Goal: Task Accomplishment & Management: Manage account settings

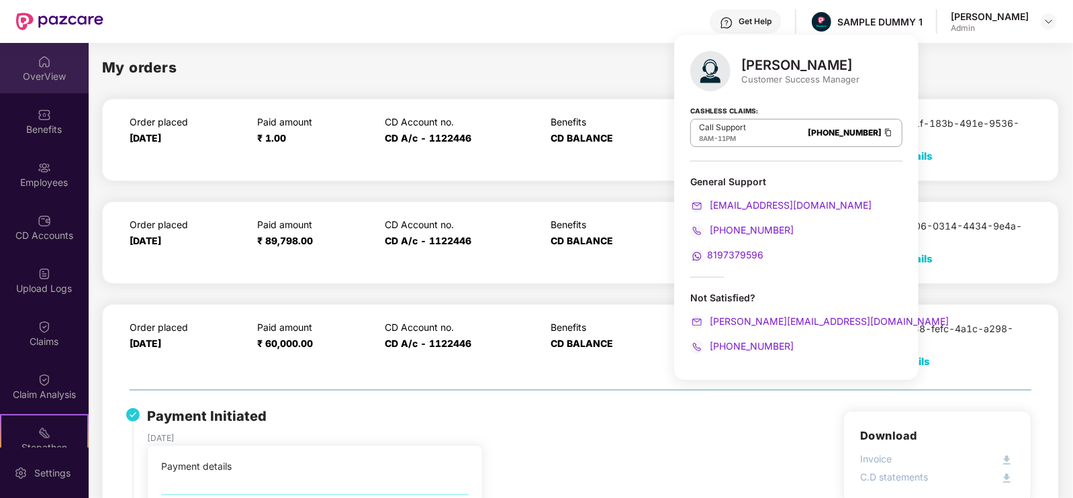
click at [40, 70] on div "OverView" at bounding box center [44, 76] width 89 height 13
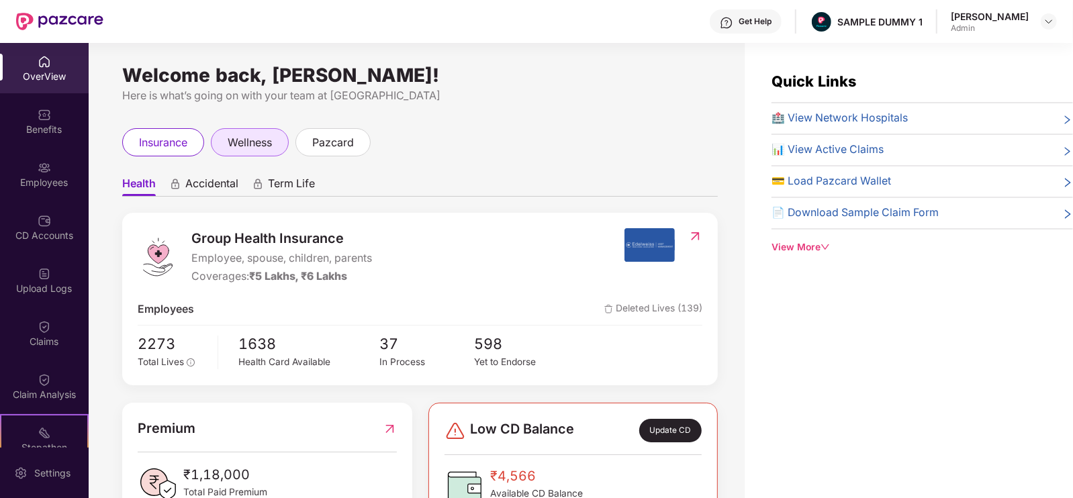
click at [252, 139] on span "wellness" at bounding box center [250, 142] width 44 height 17
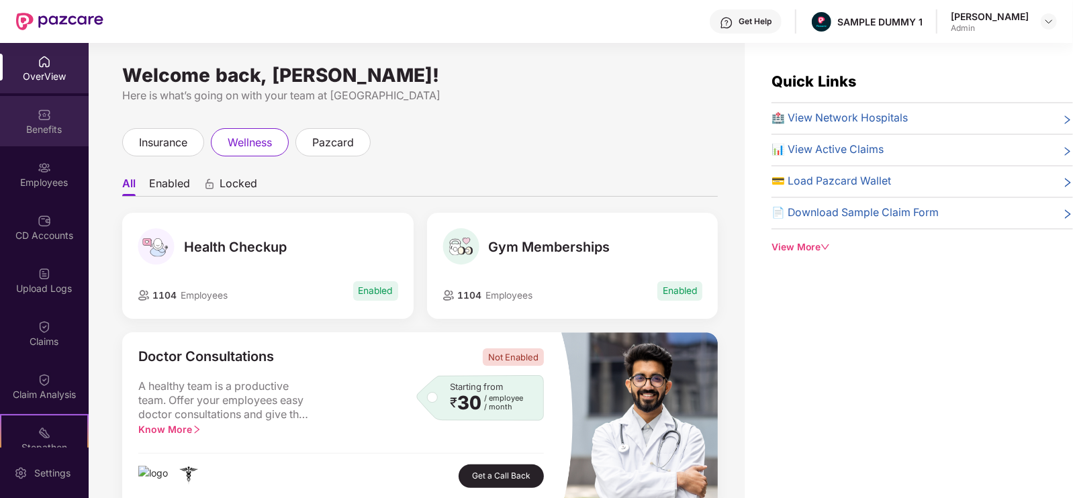
click at [70, 126] on div "Benefits" at bounding box center [44, 129] width 89 height 13
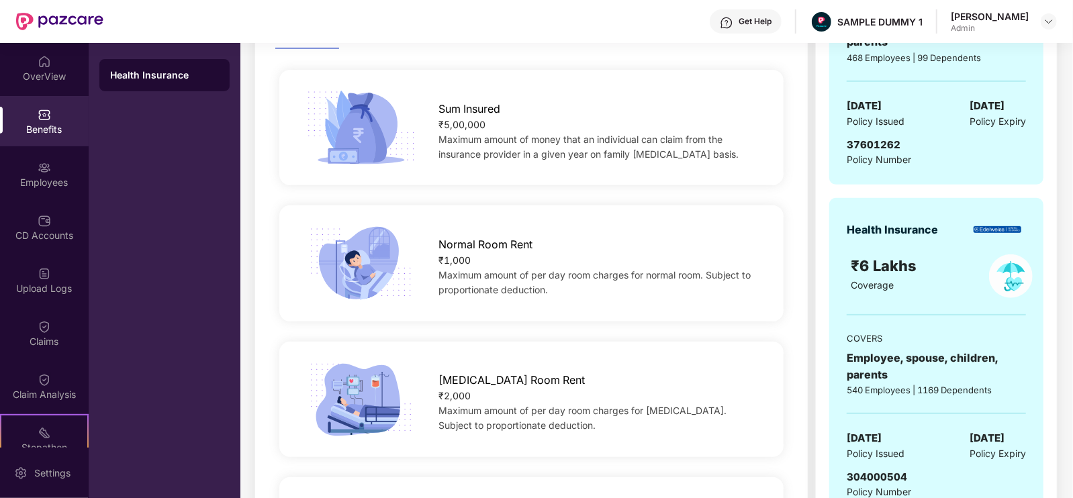
scroll to position [291, 0]
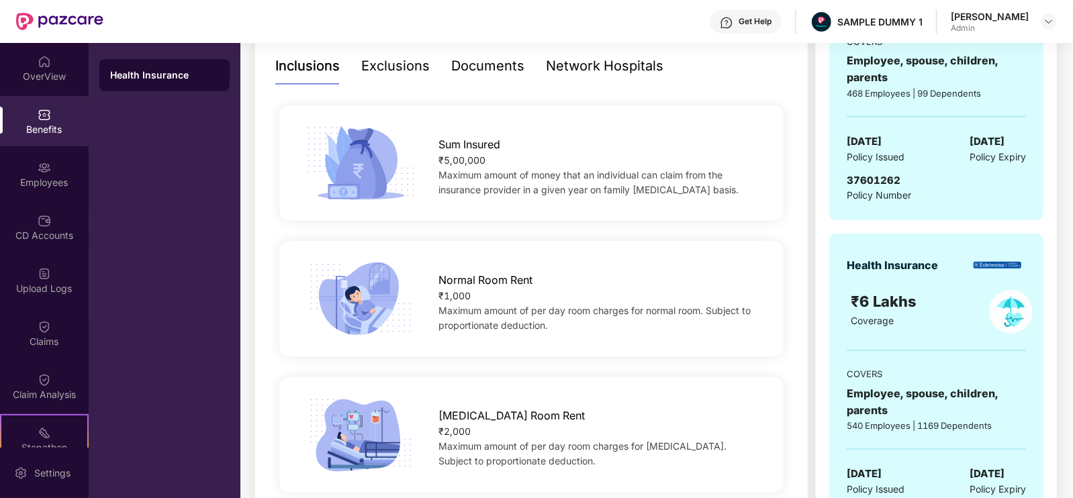
click at [480, 287] on span "Normal Room Rent" at bounding box center [486, 280] width 94 height 17
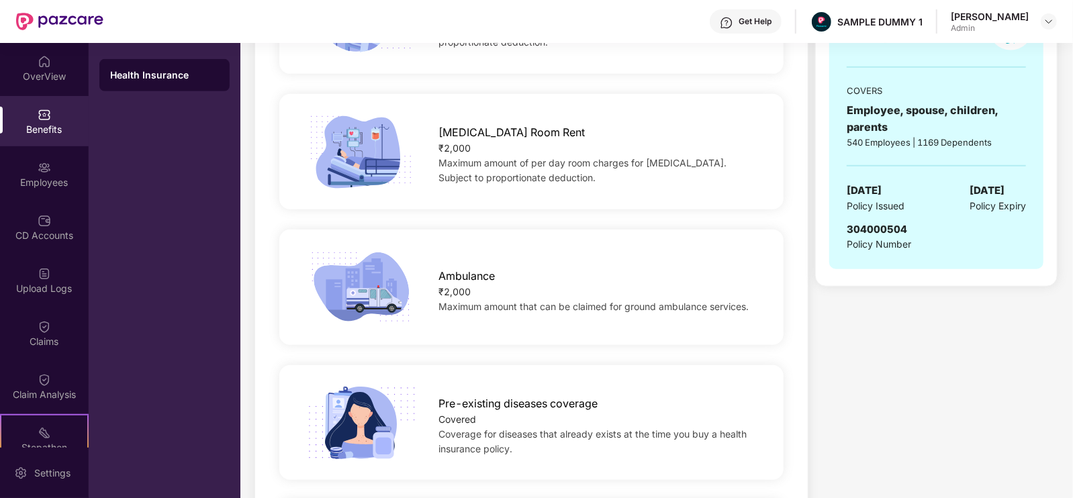
scroll to position [0, 0]
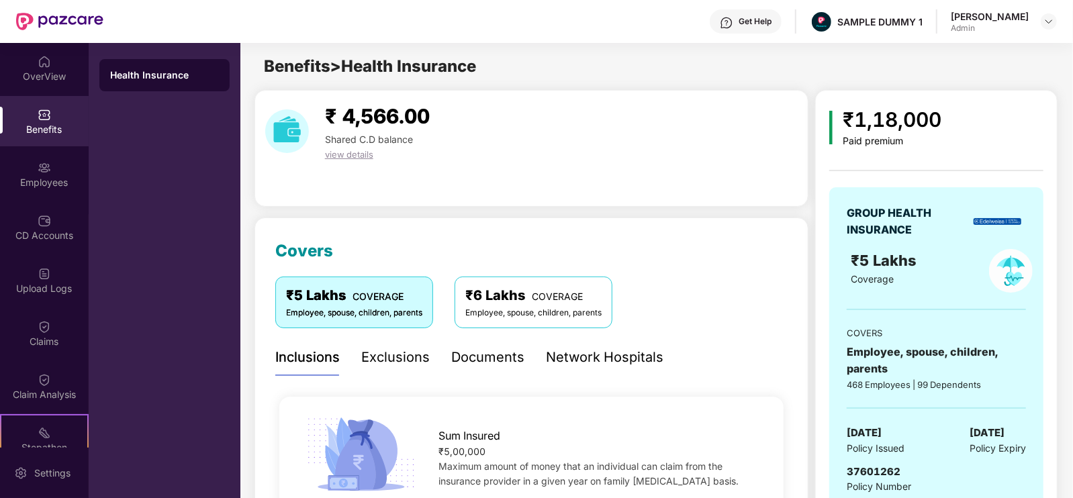
click at [380, 347] on div "Exclusions" at bounding box center [395, 357] width 68 height 21
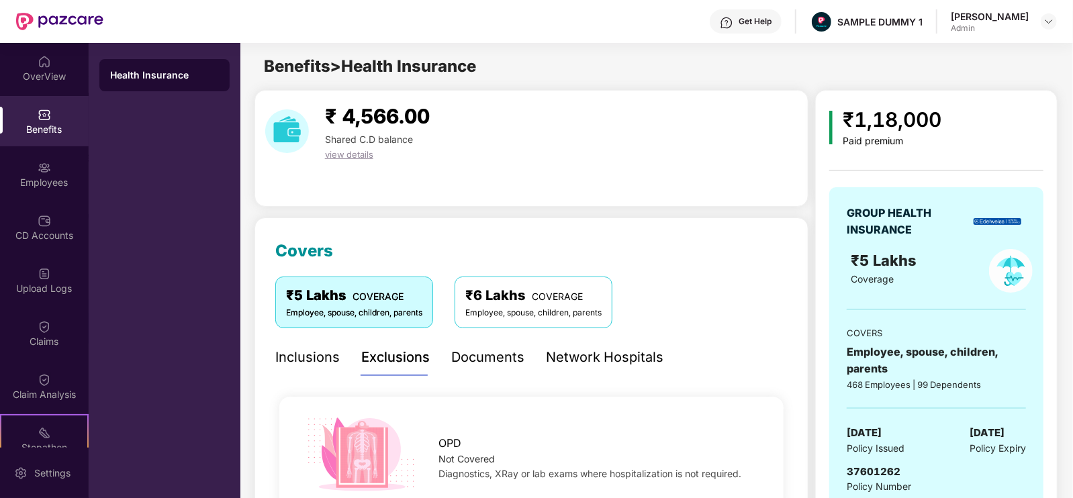
click at [470, 362] on div "Documents" at bounding box center [487, 357] width 73 height 21
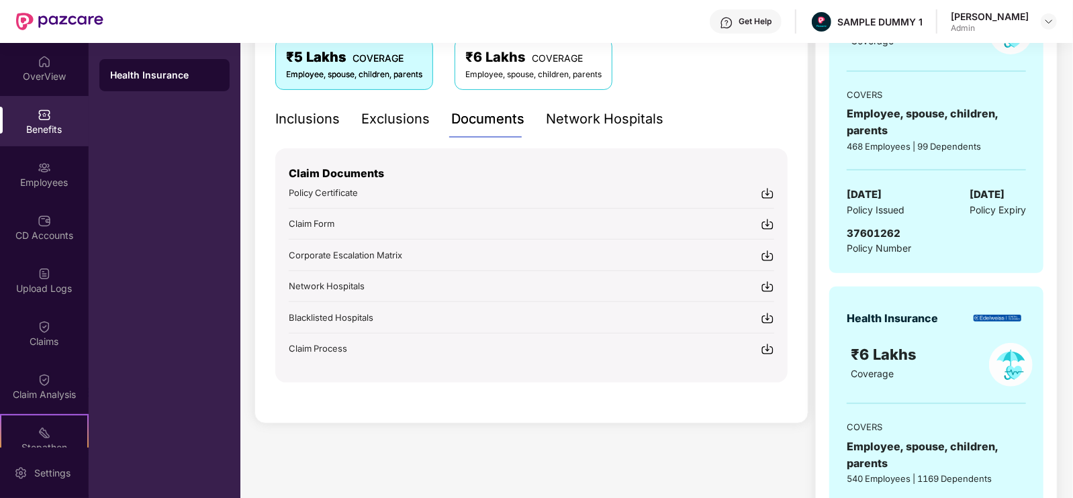
scroll to position [245, 0]
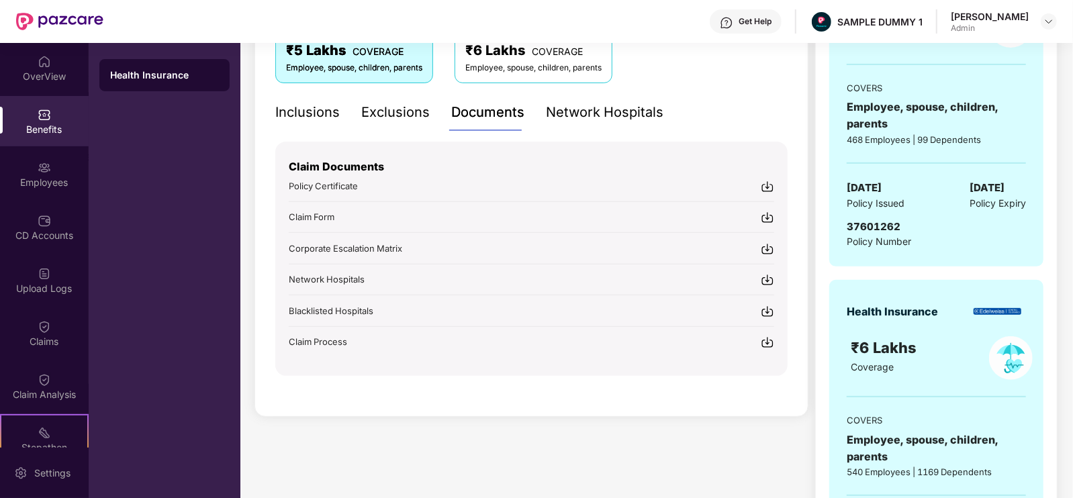
click at [594, 122] on div "Network Hospitals" at bounding box center [604, 112] width 117 height 37
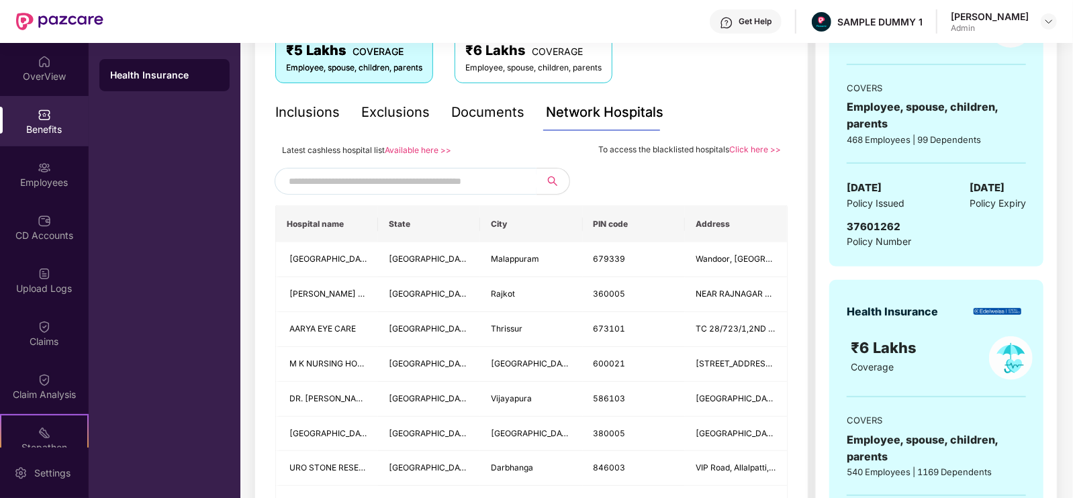
click at [438, 183] on input "text" at bounding box center [404, 181] width 230 height 20
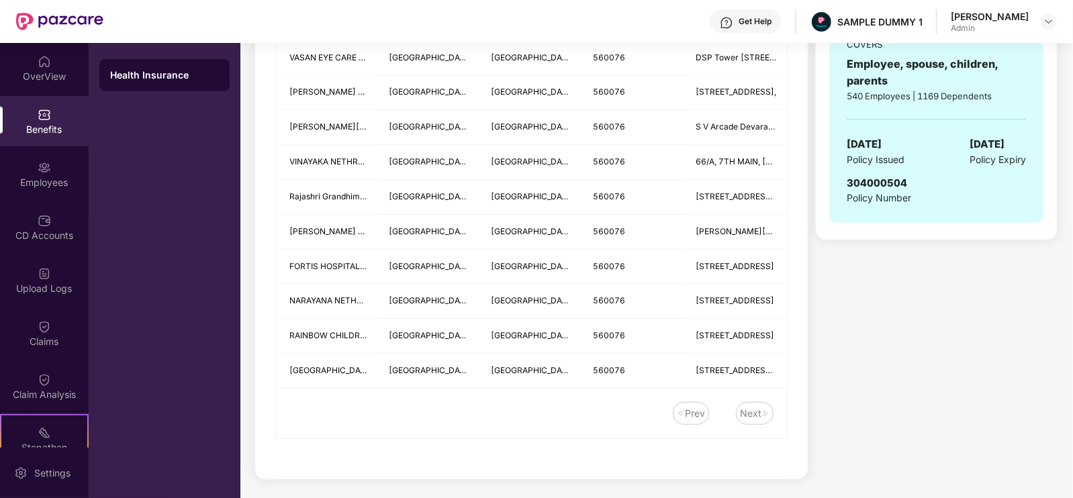
scroll to position [0, 0]
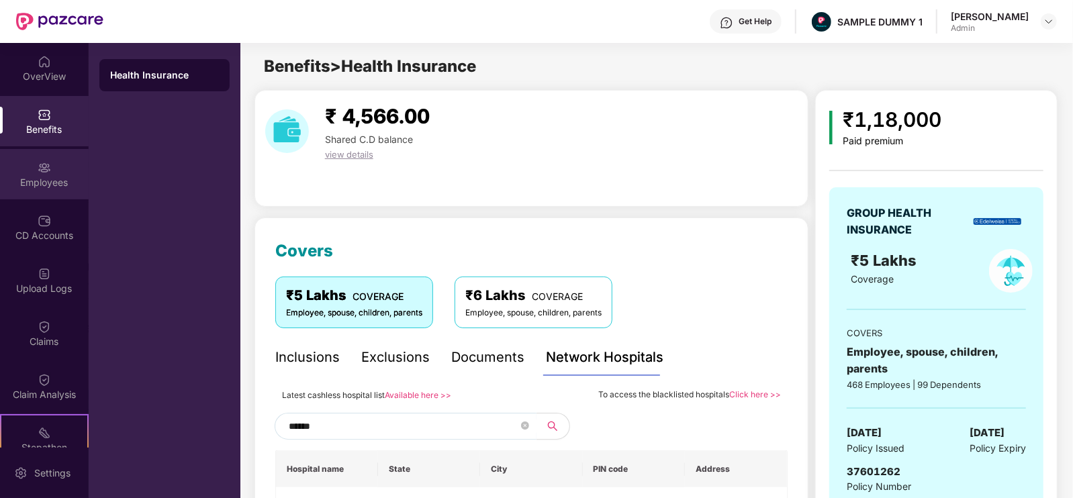
type input "******"
click at [57, 174] on div "Employees" at bounding box center [44, 174] width 89 height 50
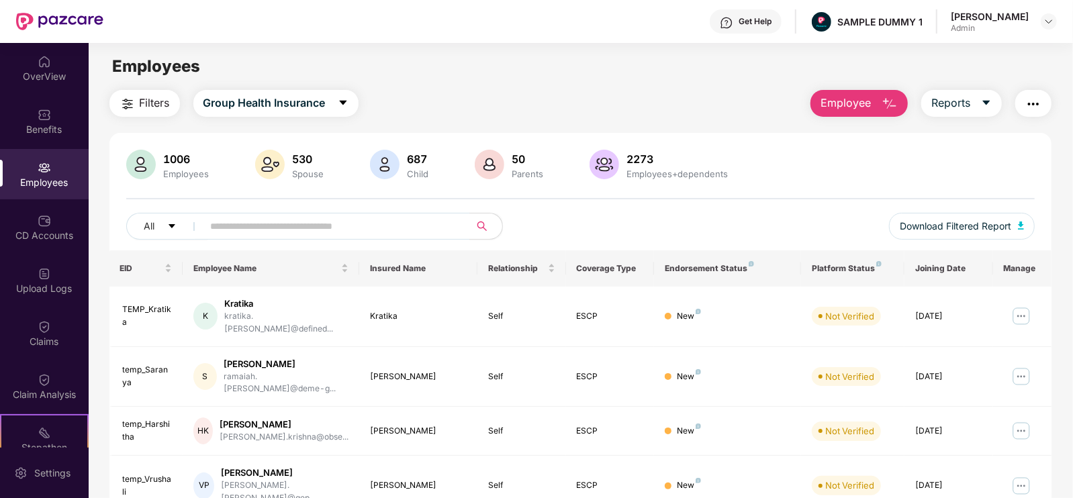
click at [846, 109] on span "Employee" at bounding box center [845, 103] width 50 height 17
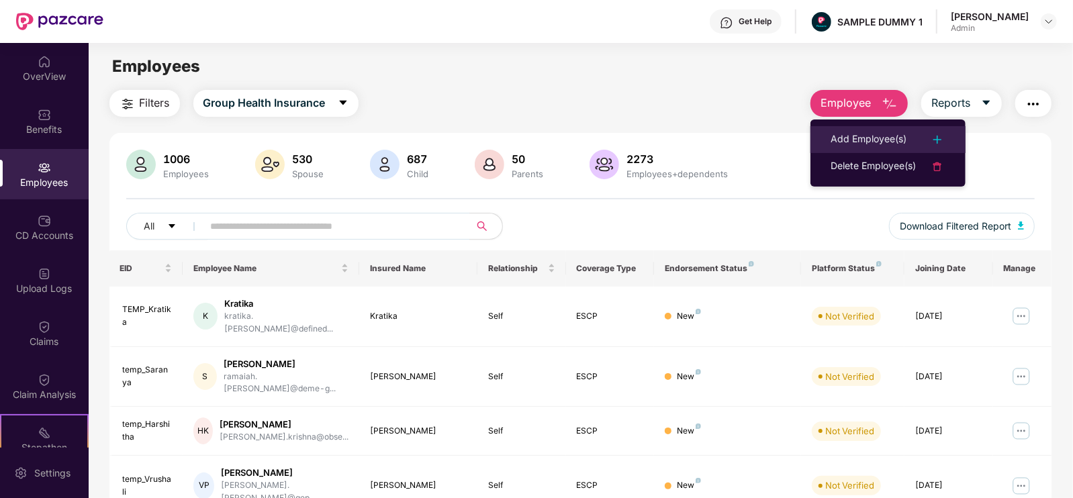
click at [848, 138] on div "Add Employee(s)" at bounding box center [868, 140] width 76 height 16
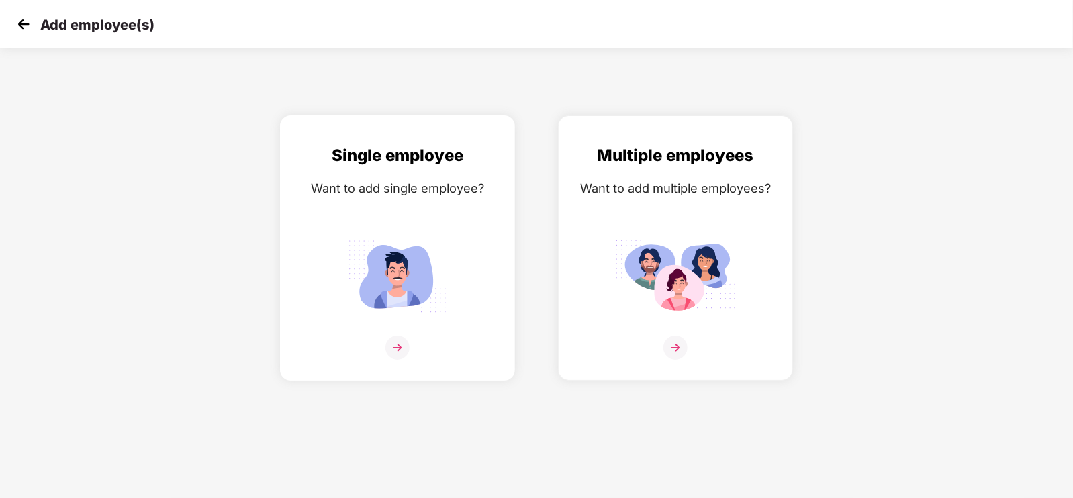
click at [456, 248] on img at bounding box center [397, 276] width 121 height 84
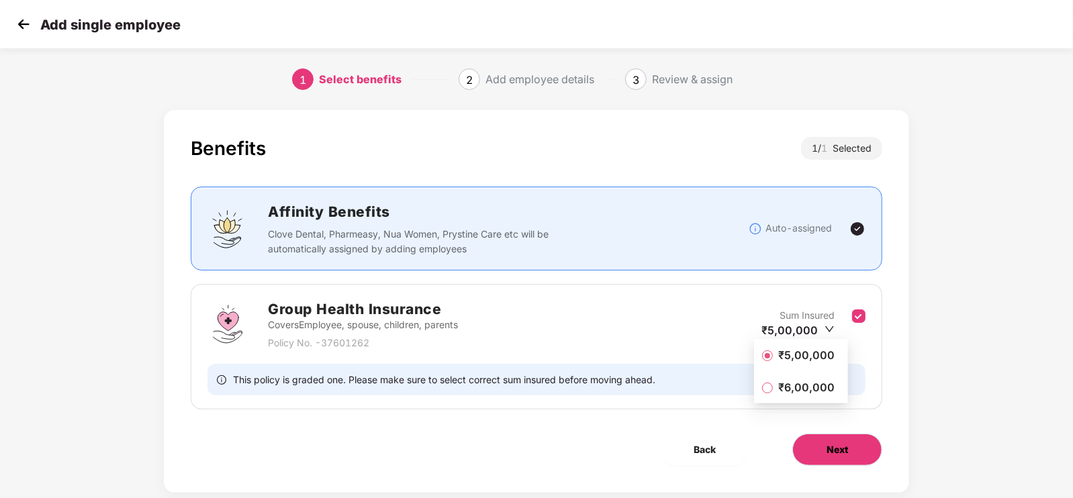
click at [854, 438] on button "Next" at bounding box center [837, 450] width 90 height 32
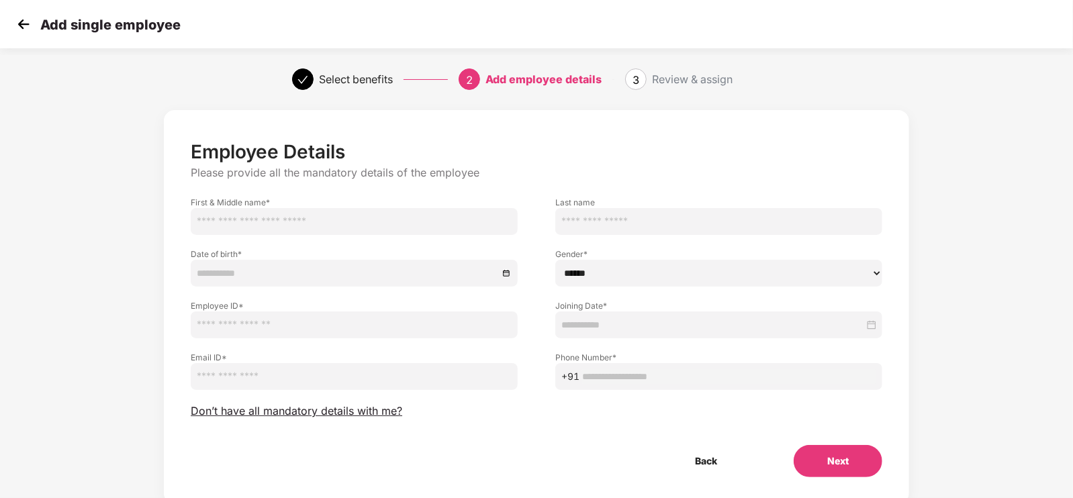
click at [16, 18] on img at bounding box center [23, 24] width 20 height 20
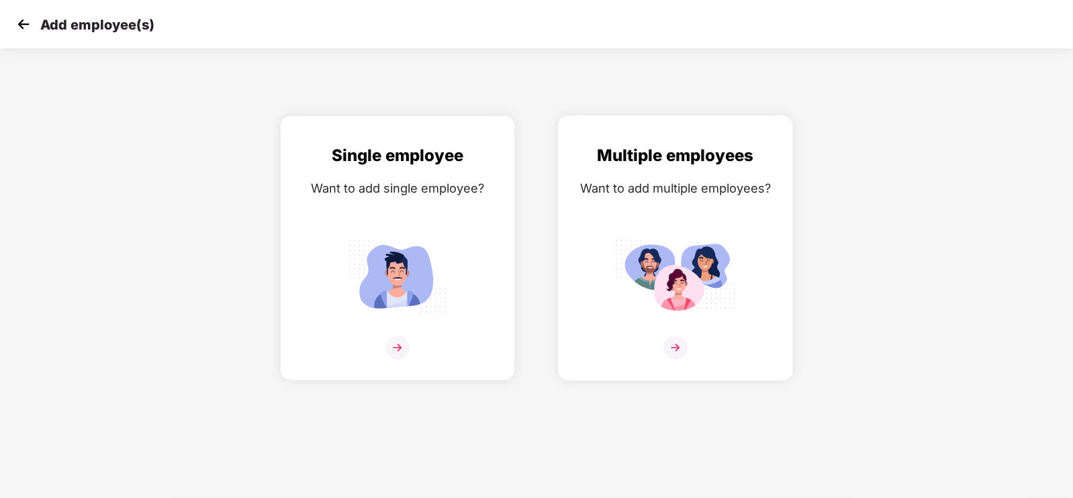
click at [587, 164] on div "Multiple employees" at bounding box center [675, 156] width 207 height 26
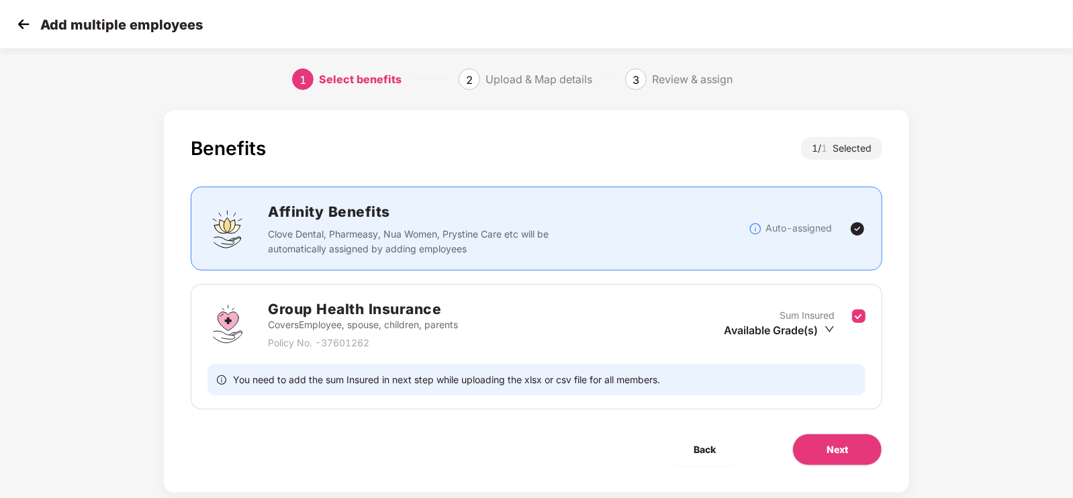
click at [865, 466] on div "Benefits 1 / 1 Selected Affinity Benefits Clove Dental, Pharmeasy, Nua Women, P…" at bounding box center [536, 301] width 745 height 383
click at [847, 452] on span "Next" at bounding box center [836, 449] width 21 height 15
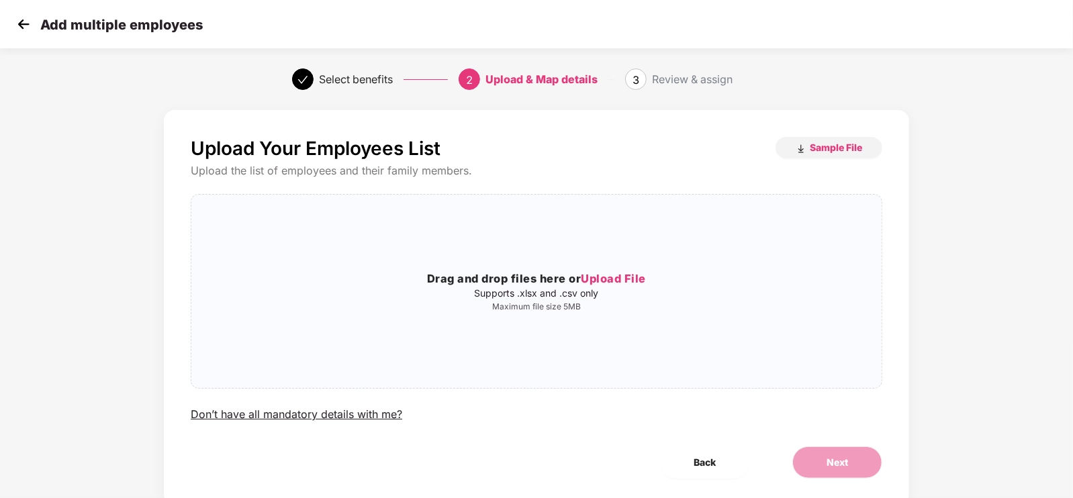
click at [20, 10] on div "Add multiple employees" at bounding box center [536, 24] width 1073 height 48
click at [22, 19] on img at bounding box center [23, 24] width 20 height 20
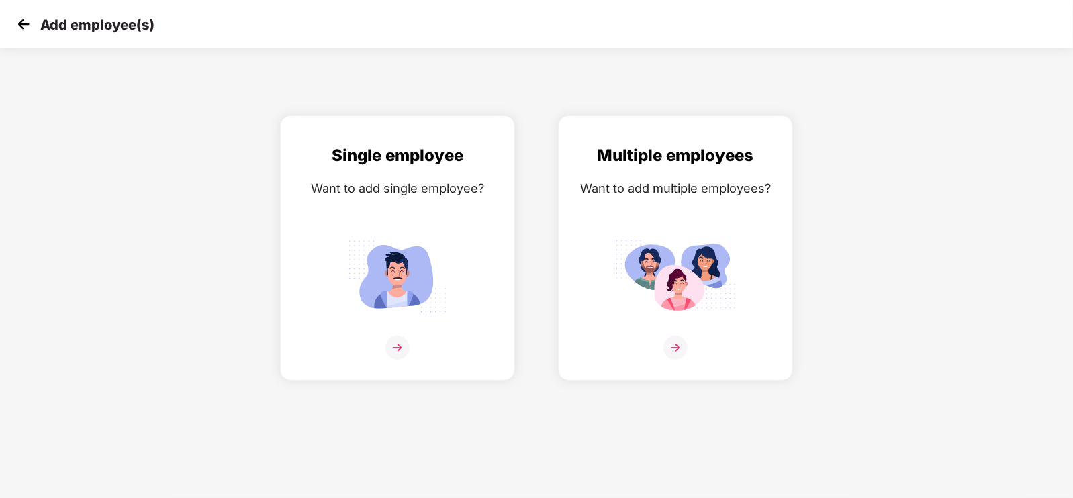
click at [22, 19] on img at bounding box center [23, 24] width 20 height 20
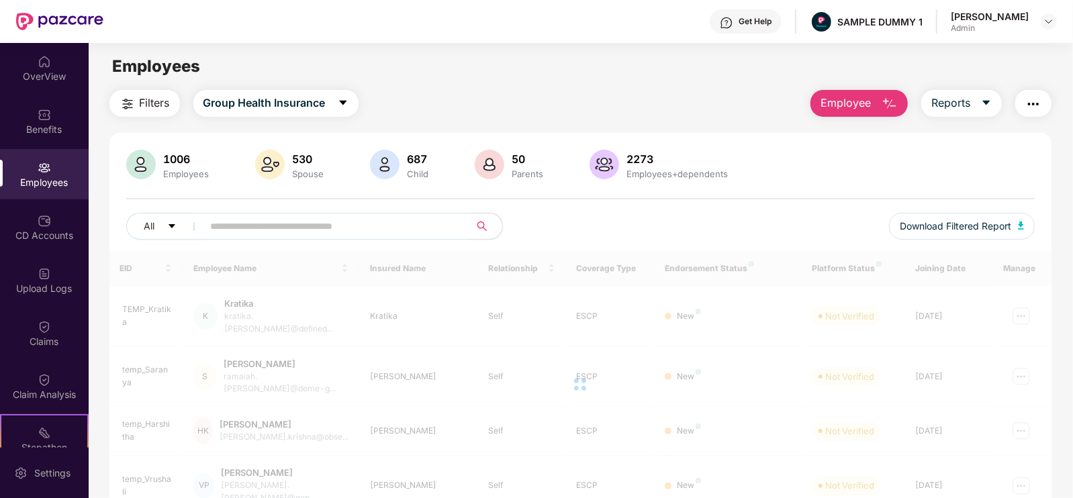
scroll to position [82, 0]
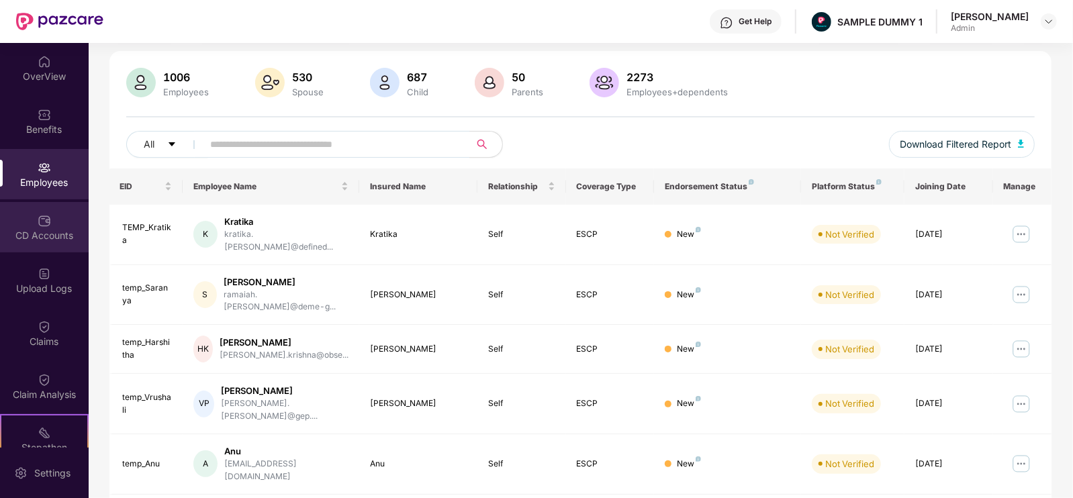
click at [29, 226] on div "CD Accounts" at bounding box center [44, 227] width 89 height 50
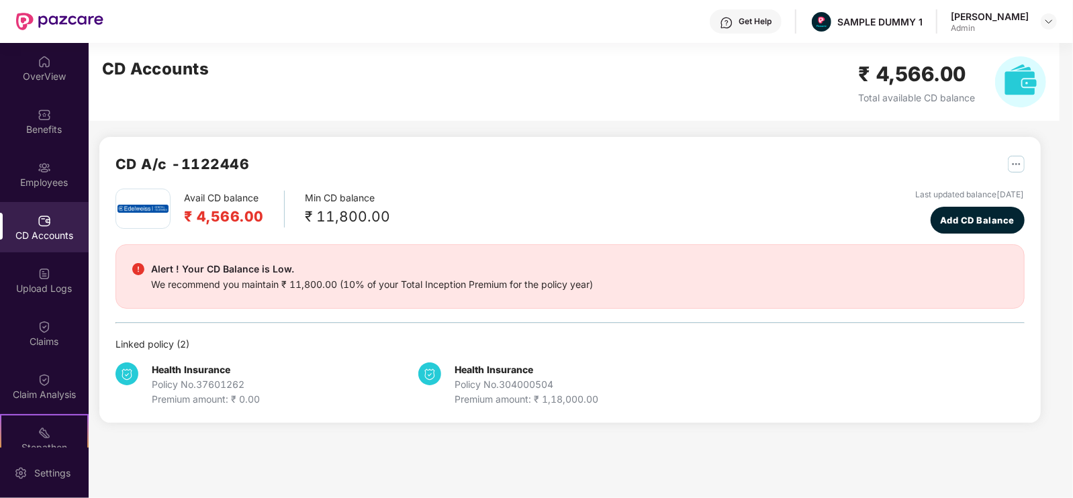
scroll to position [0, 0]
click at [940, 217] on span "Add CD Balance" at bounding box center [977, 219] width 75 height 13
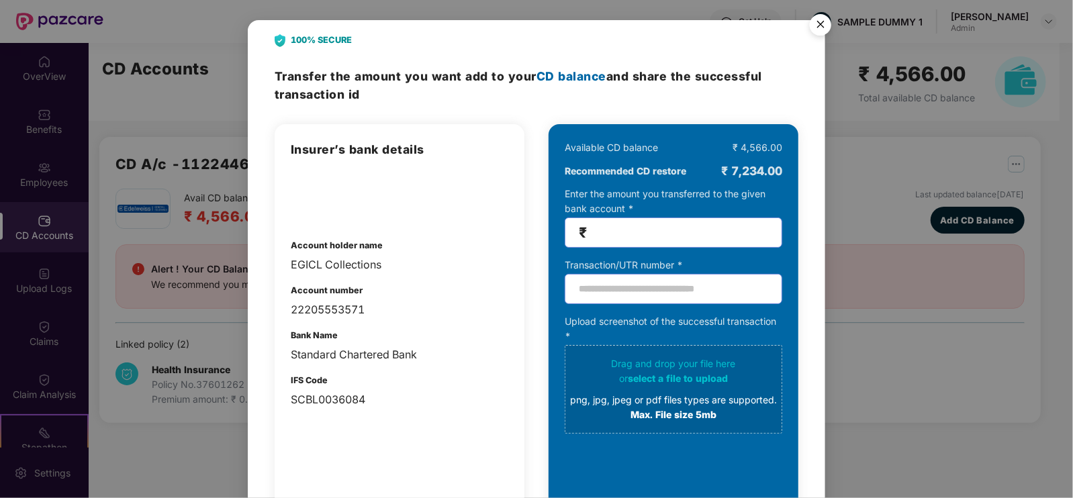
click at [815, 37] on img "Close" at bounding box center [820, 27] width 38 height 38
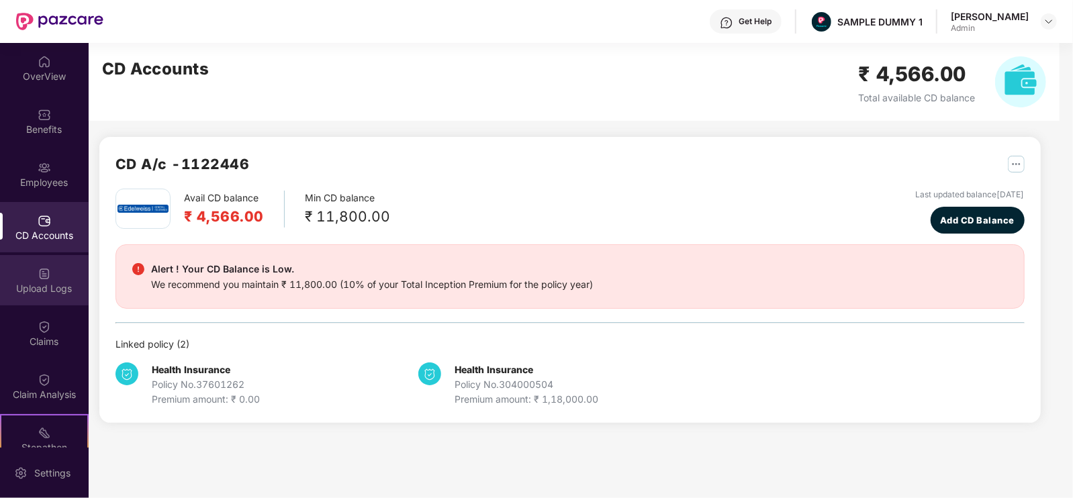
click at [46, 273] on img at bounding box center [44, 273] width 13 height 13
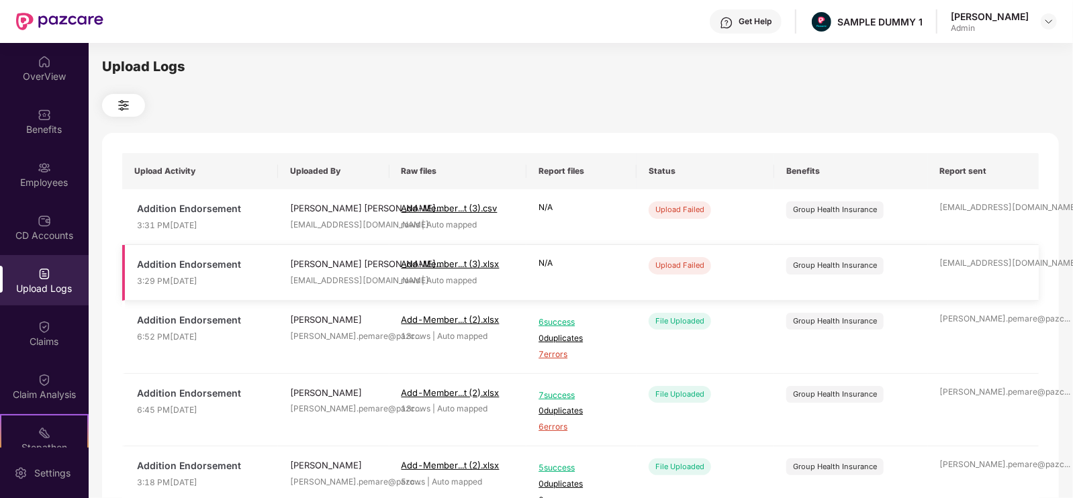
scroll to position [117, 0]
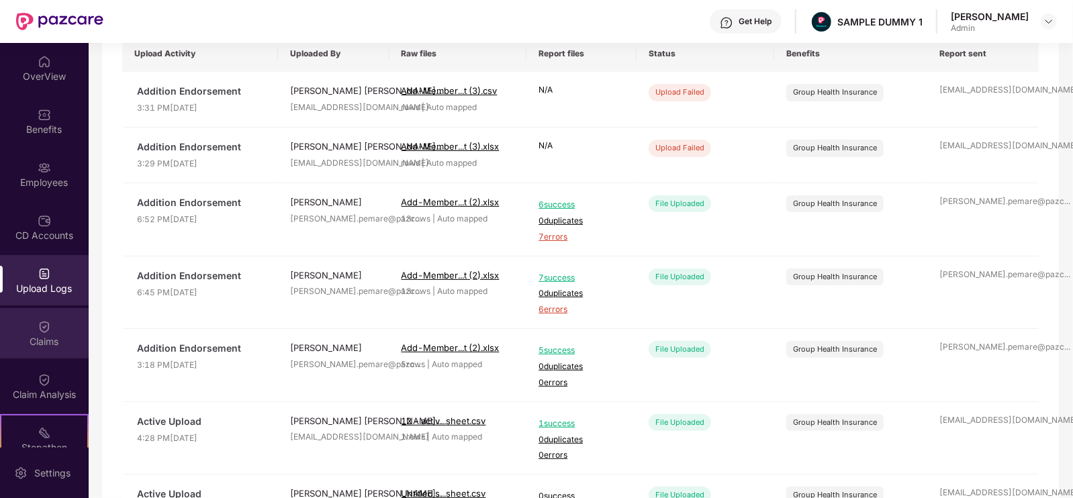
click at [46, 332] on img at bounding box center [44, 326] width 13 height 13
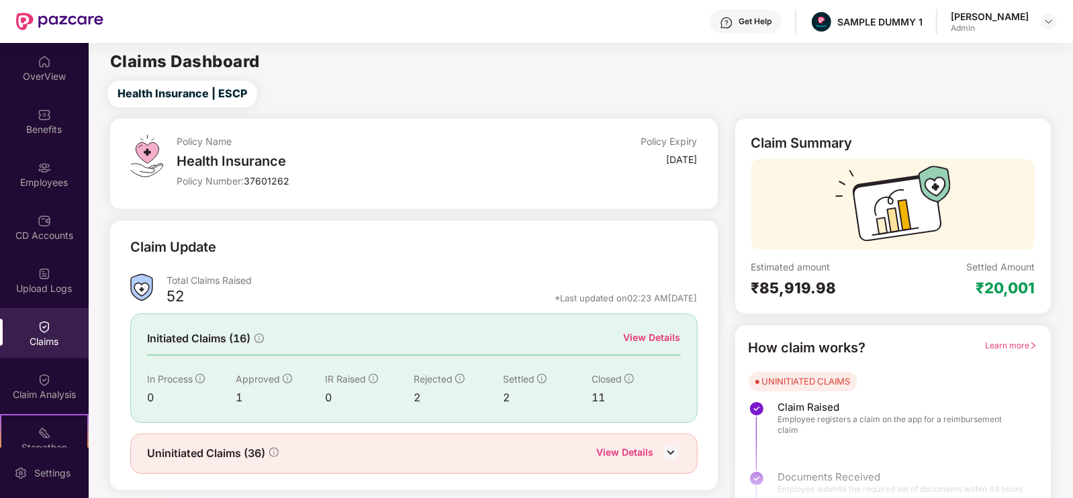
scroll to position [27, 0]
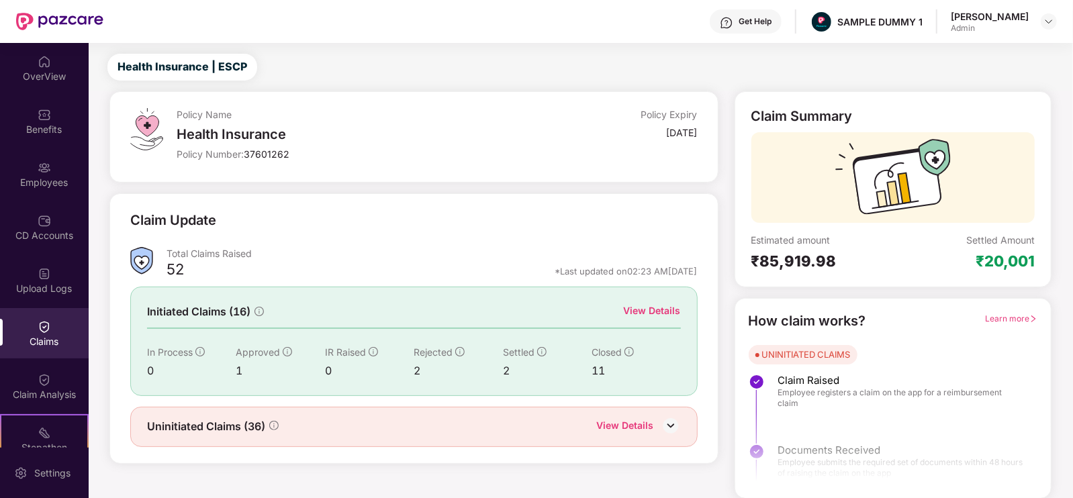
click at [636, 307] on div "View Details" at bounding box center [652, 310] width 57 height 15
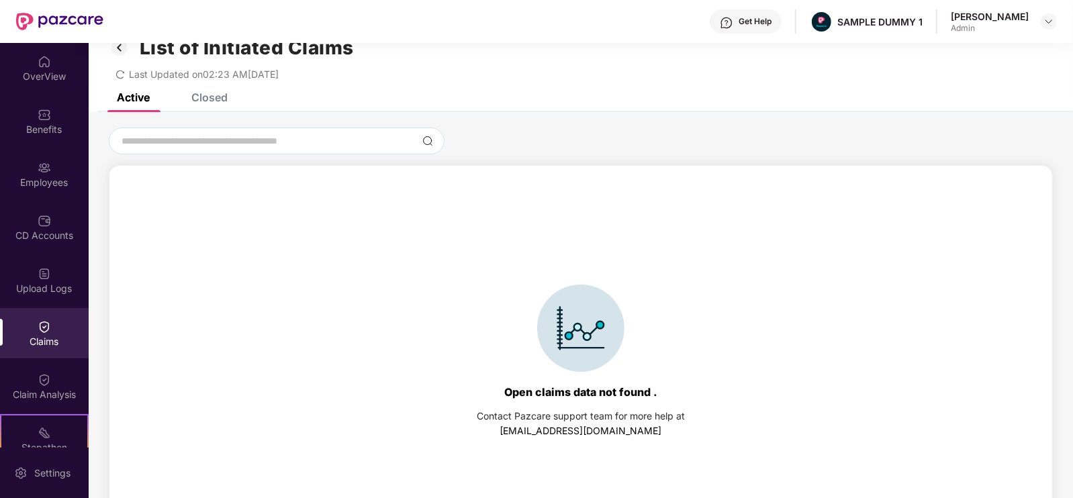
click at [232, 102] on div "Active Closed" at bounding box center [581, 102] width 984 height 19
click at [213, 99] on div "Closed" at bounding box center [209, 97] width 36 height 13
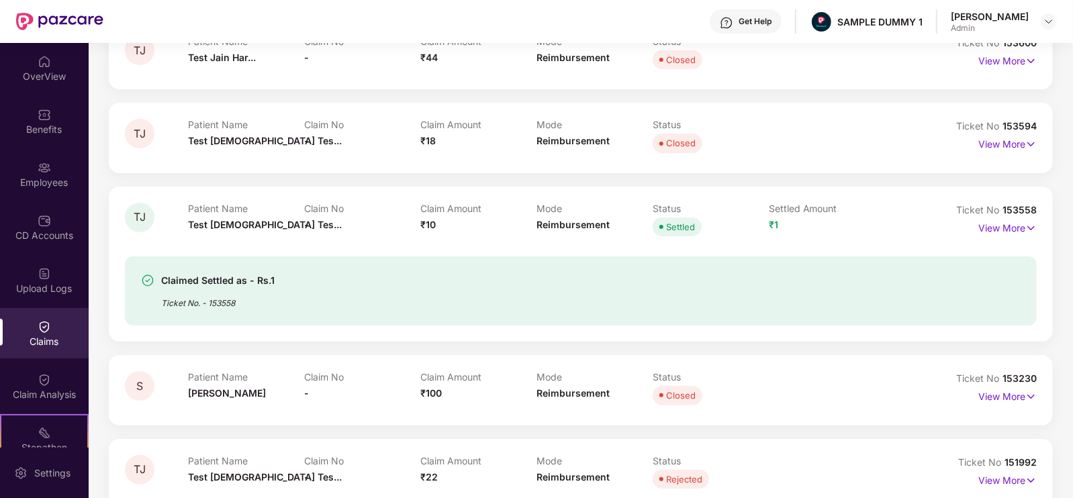
scroll to position [173, 0]
click at [1000, 223] on p "View More" at bounding box center [1007, 226] width 58 height 18
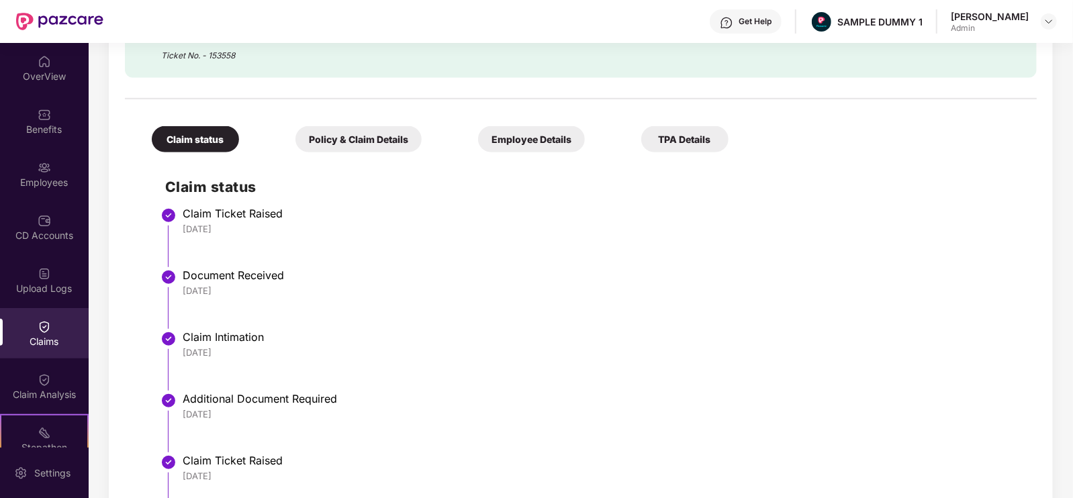
scroll to position [460, 0]
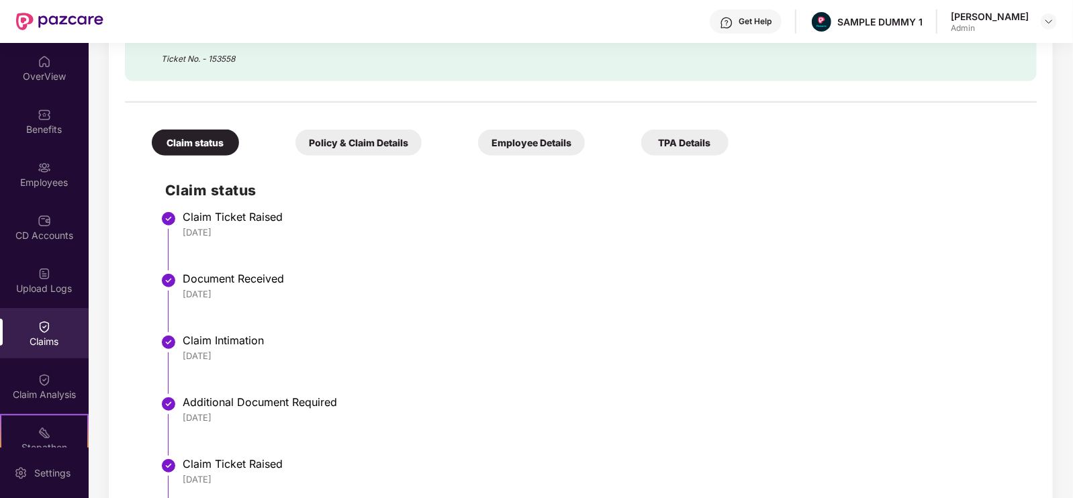
click at [348, 143] on div "Policy & Claim Details" at bounding box center [358, 143] width 126 height 26
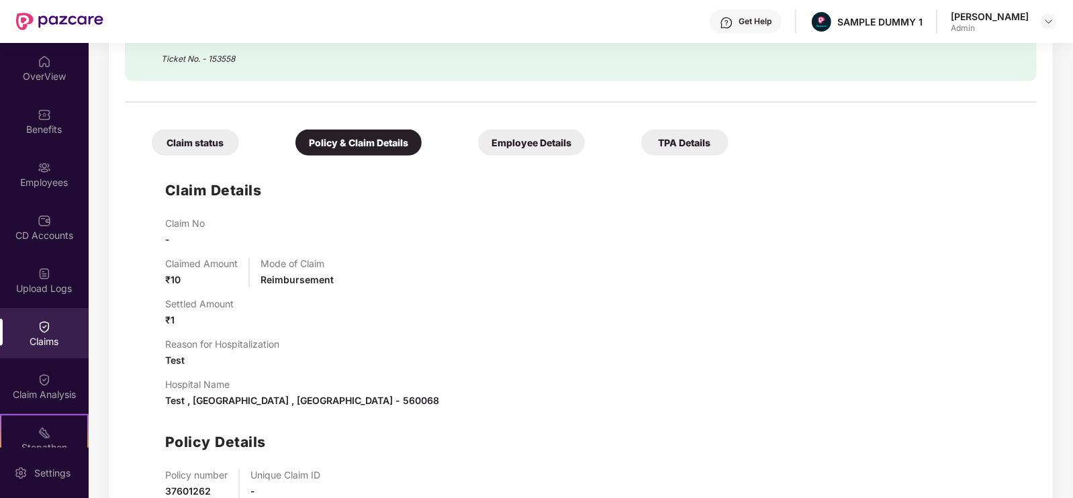
click at [478, 144] on div "Employee Details" at bounding box center [531, 143] width 107 height 26
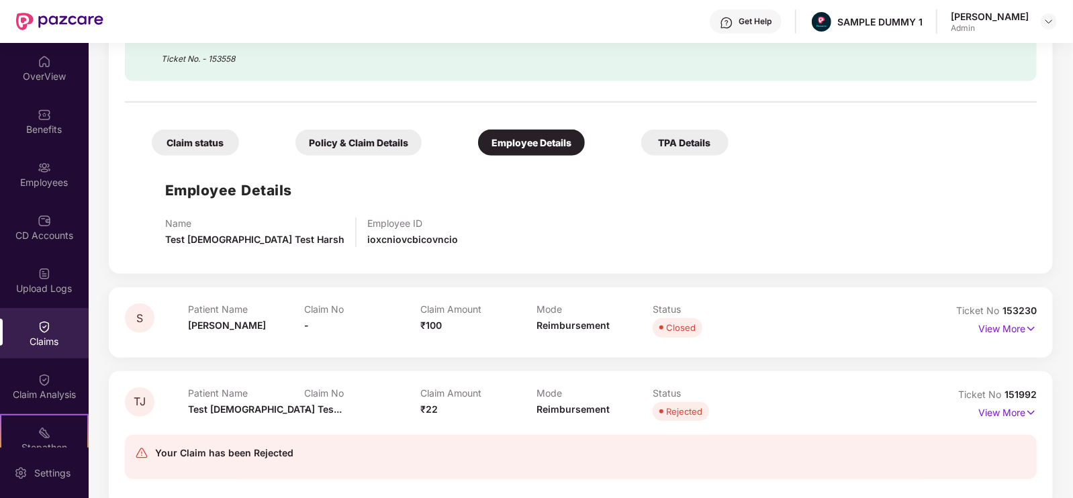
click at [641, 144] on div "TPA Details" at bounding box center [684, 143] width 87 height 26
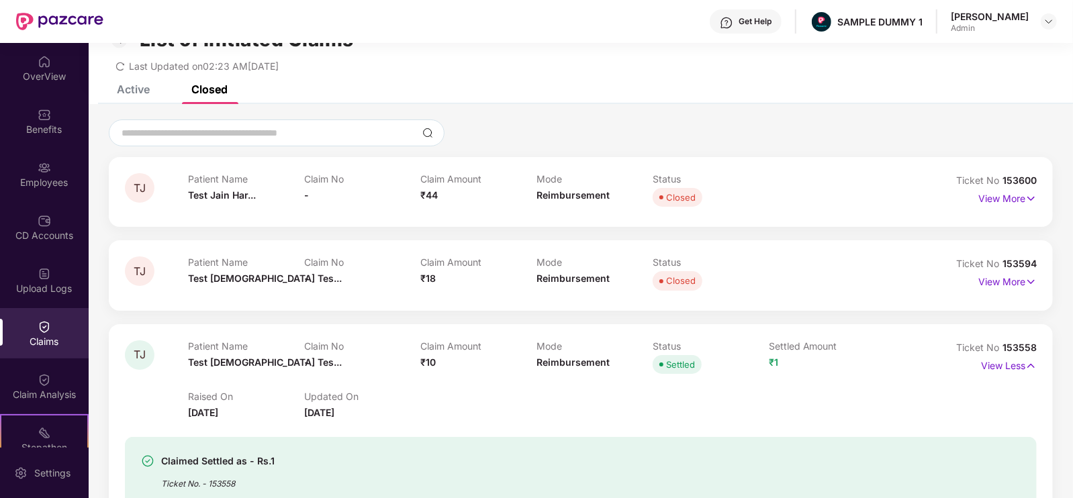
scroll to position [0, 0]
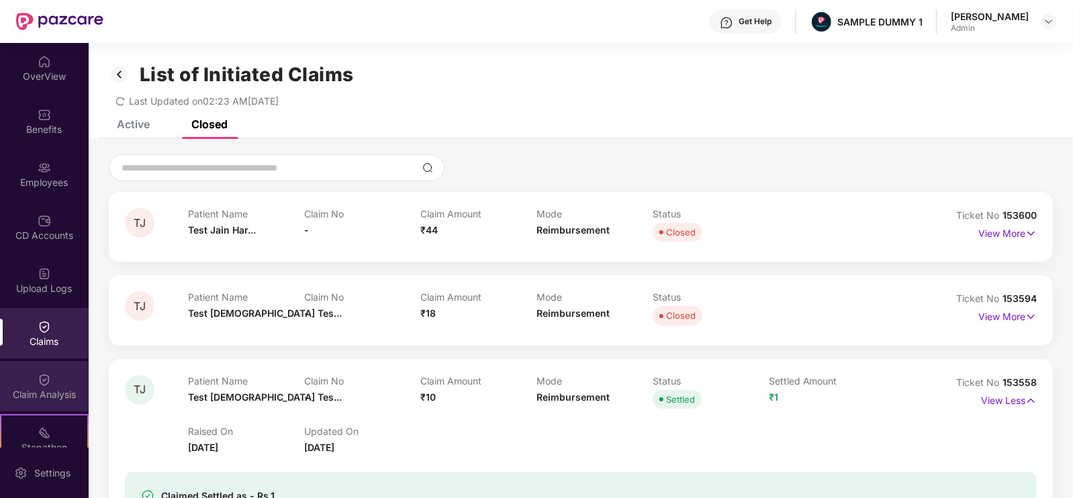
click at [23, 397] on div "Claim Analysis" at bounding box center [44, 394] width 89 height 13
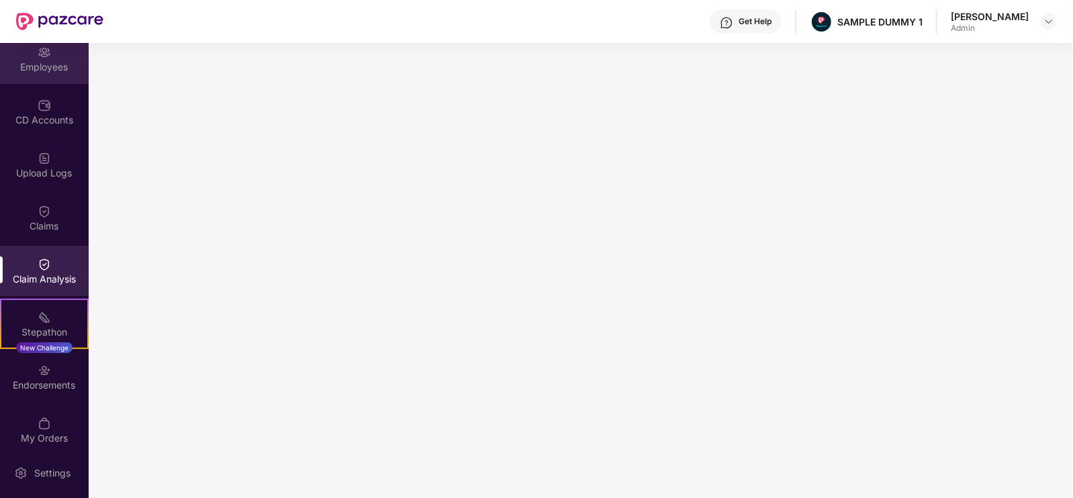
scroll to position [179, 0]
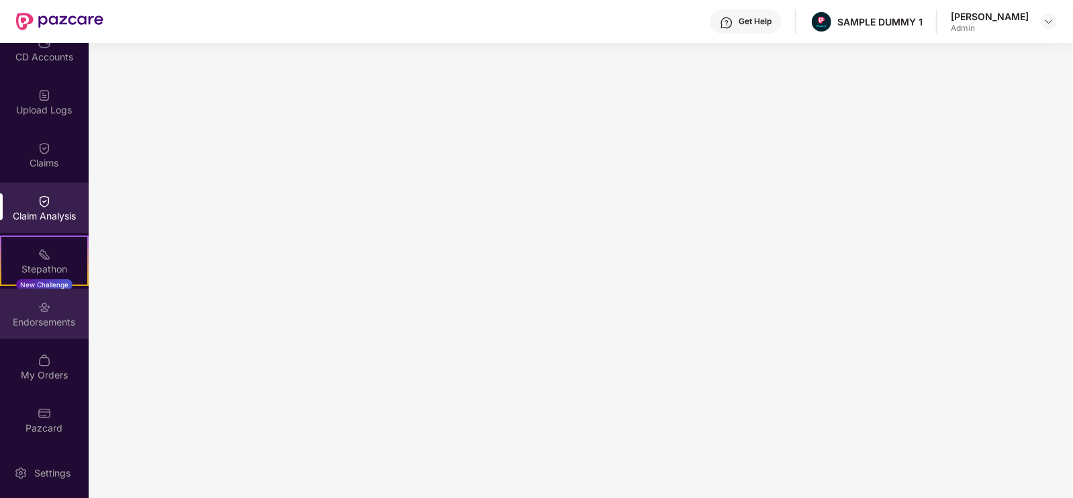
click at [57, 316] on div "Endorsements" at bounding box center [44, 321] width 89 height 13
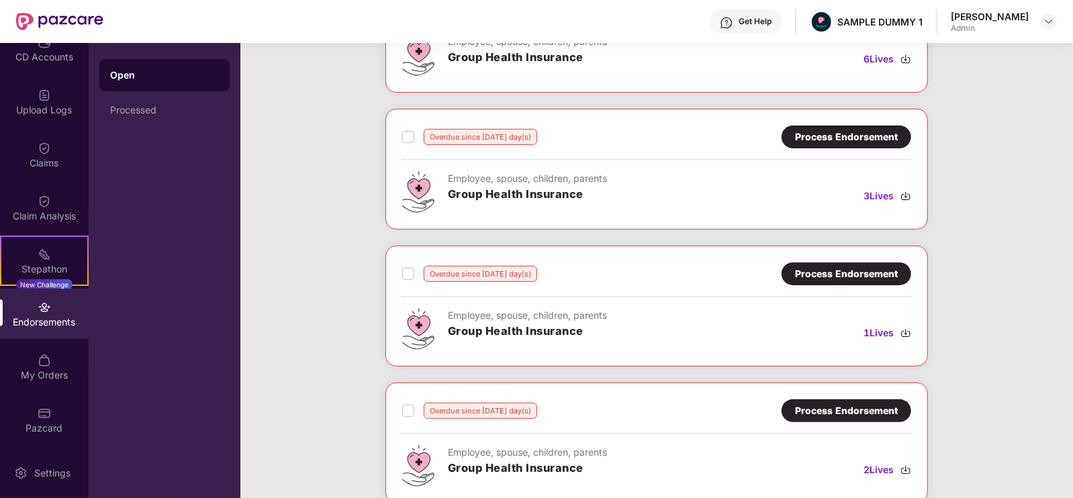
scroll to position [148, 0]
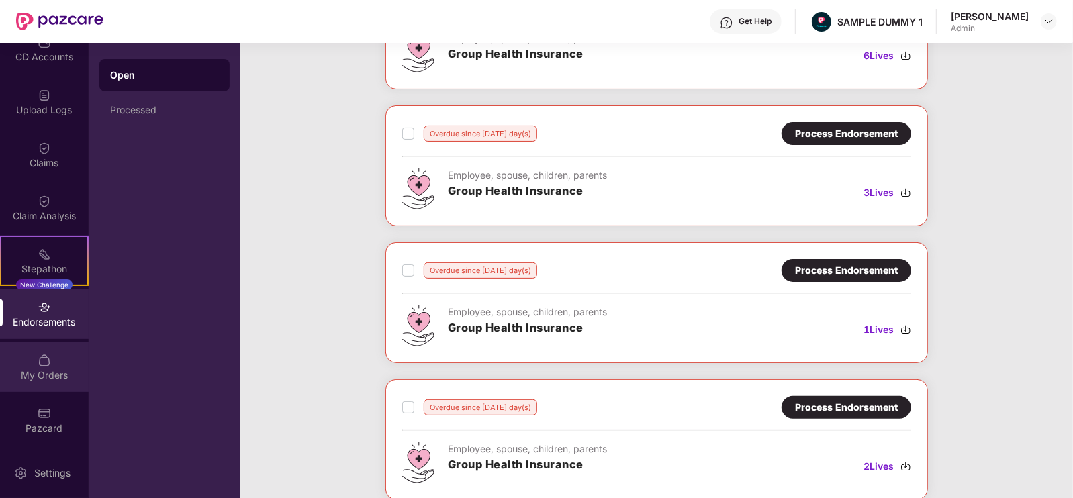
click at [60, 362] on div "My Orders" at bounding box center [44, 367] width 89 height 50
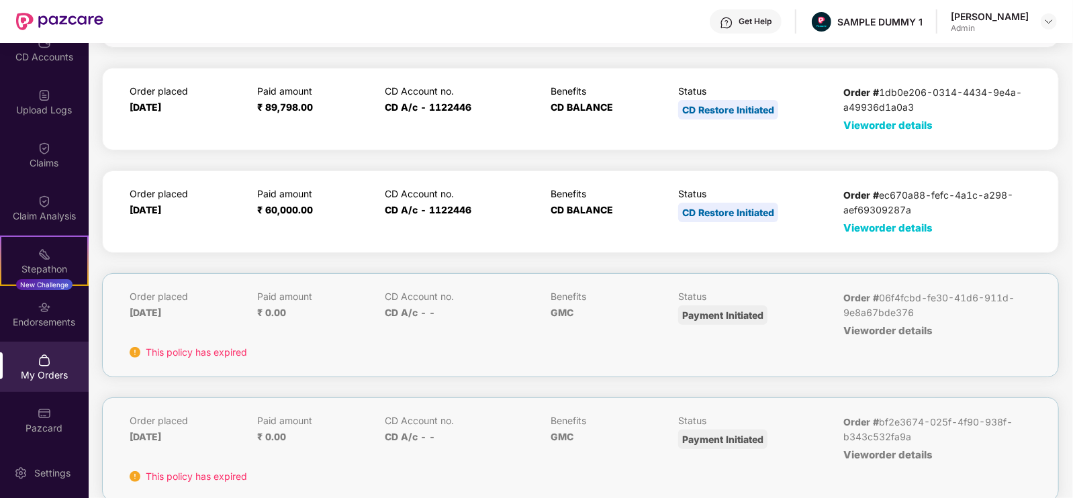
scroll to position [128, 0]
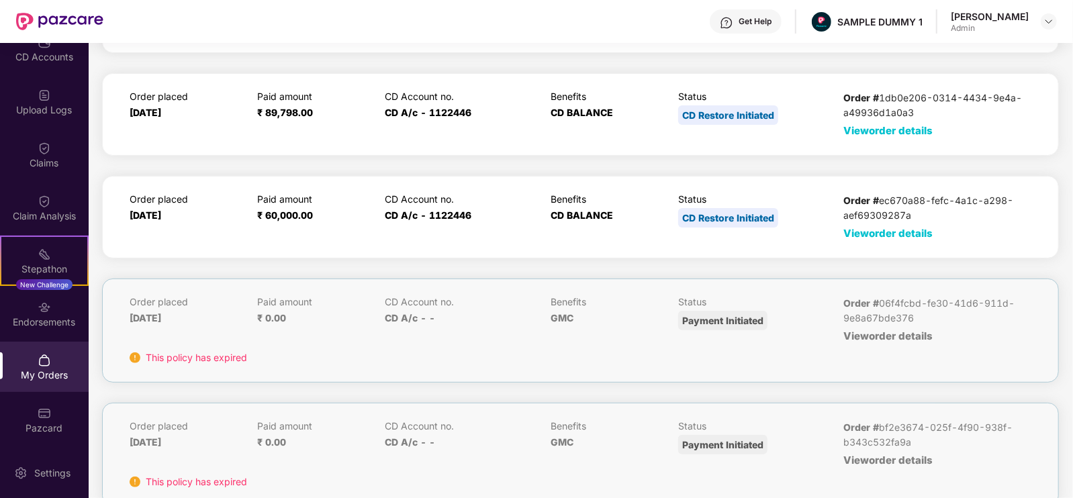
click at [869, 234] on span "View order details" at bounding box center [887, 233] width 89 height 13
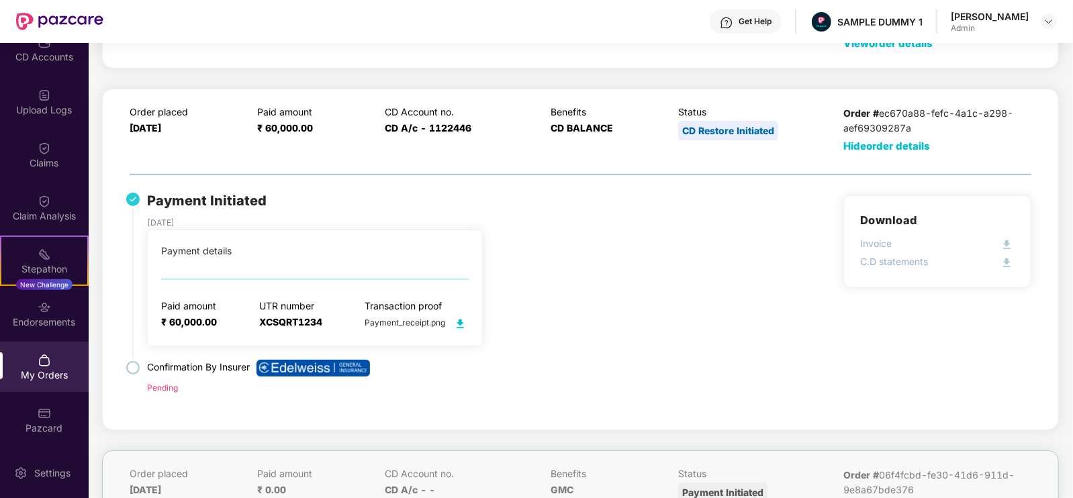
scroll to position [219, 0]
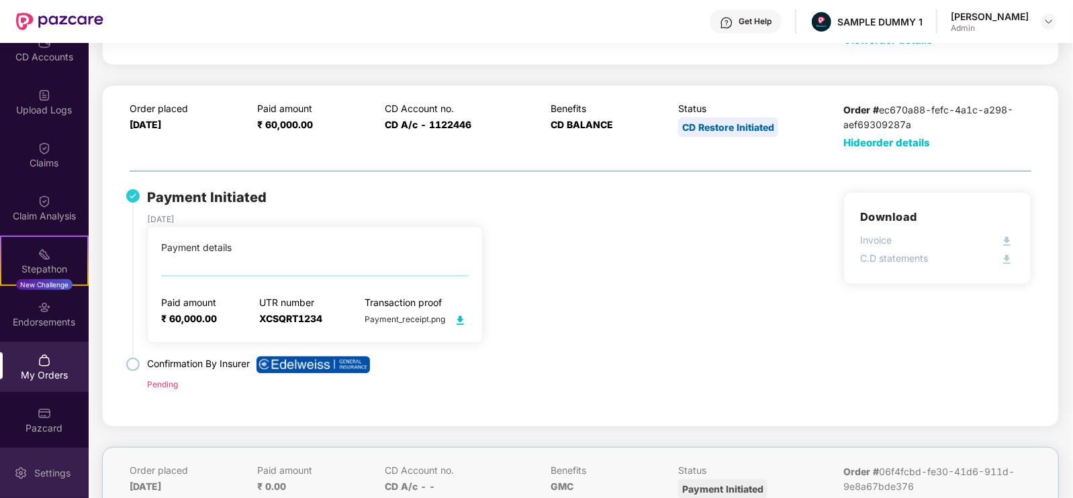
click at [57, 453] on div "Settings" at bounding box center [44, 473] width 89 height 50
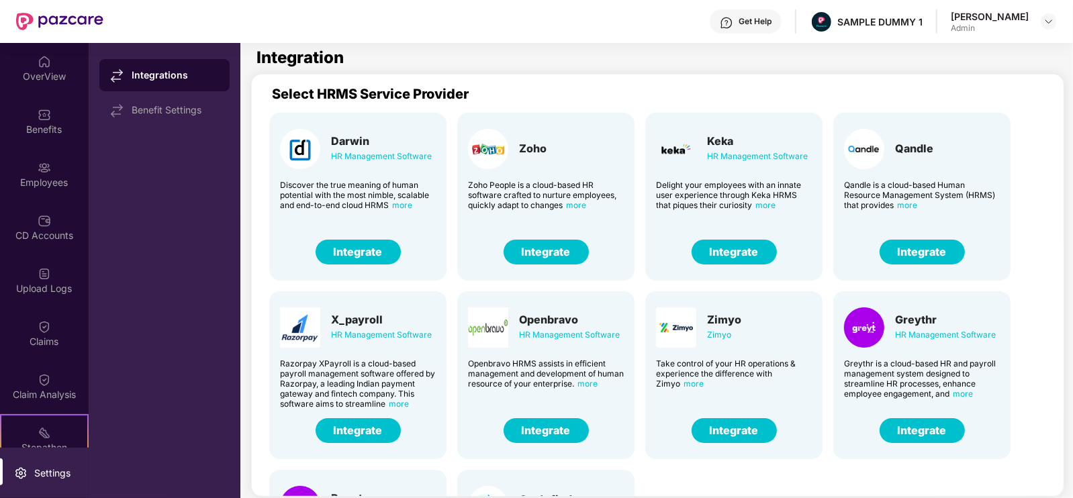
click at [733, 19] on img at bounding box center [726, 22] width 13 height 13
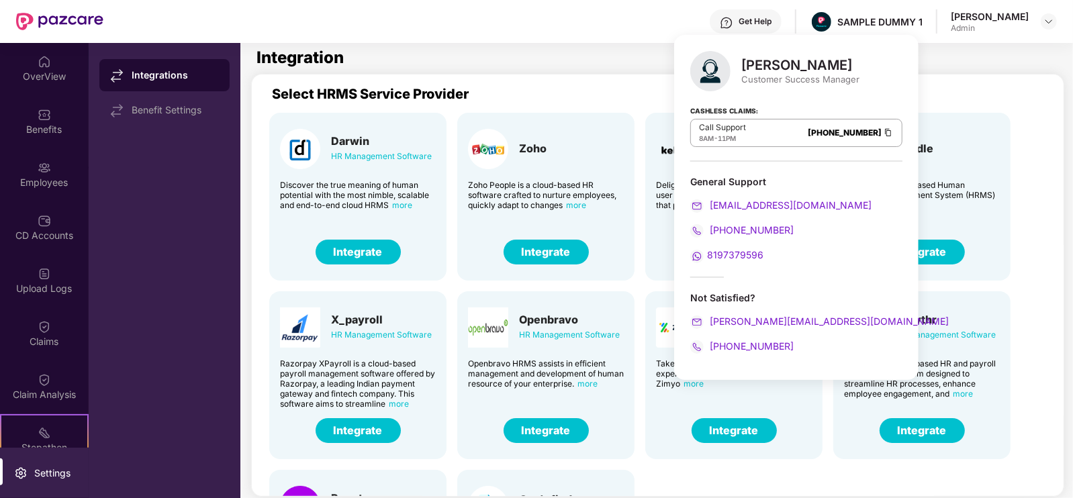
click at [756, 35] on div "Mihir Singh Customer Success Manager Cashless Claims: Call Support 8AM - 11PM 0…" at bounding box center [796, 207] width 244 height 345
